Goal: Transaction & Acquisition: Subscribe to service/newsletter

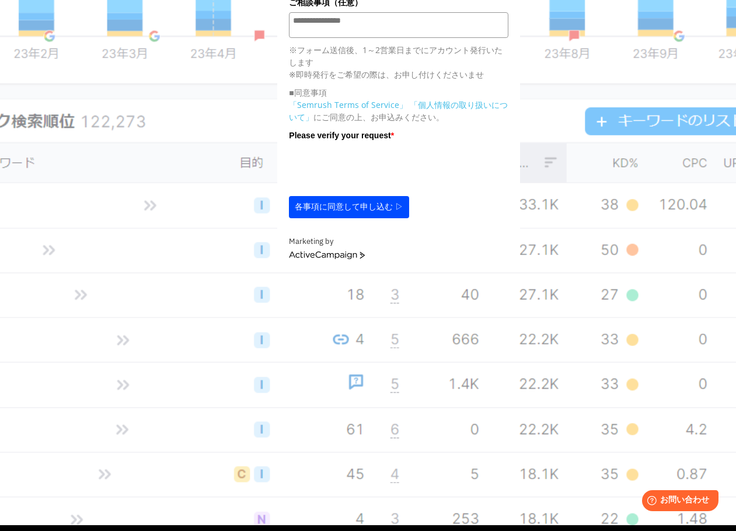
scroll to position [408, 0]
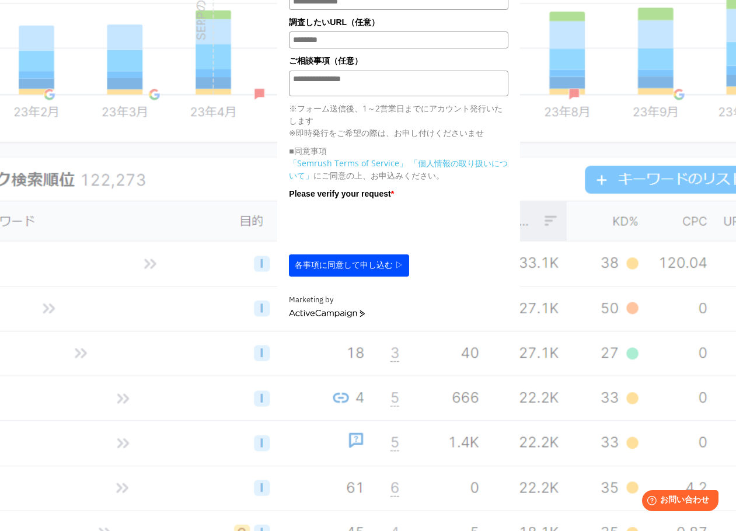
click at [352, 277] on button "各事項に同意して申し込む ▷" at bounding box center [349, 265] width 120 height 22
click at [323, 318] on link "ActiveCampaign" at bounding box center [327, 314] width 76 height 8
